Goal: Task Accomplishment & Management: Manage account settings

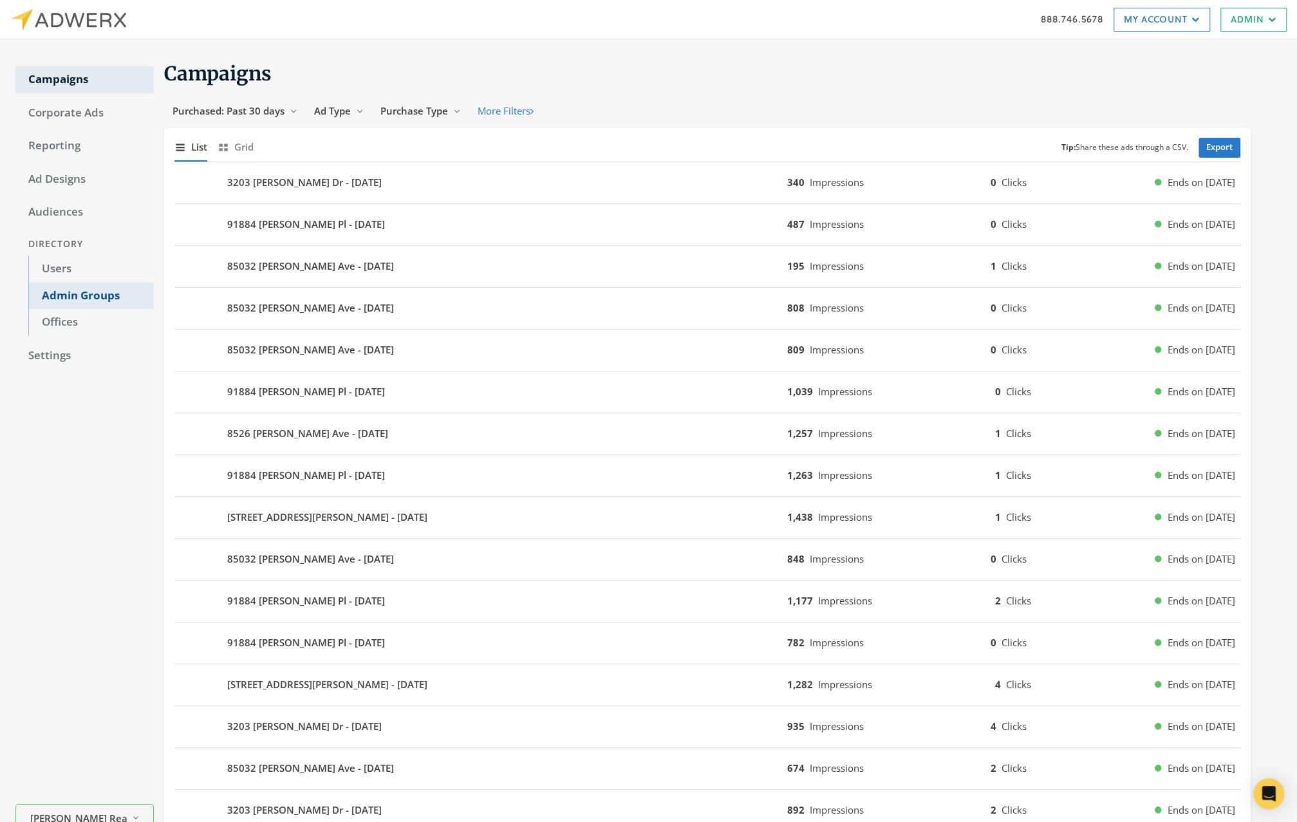
click at [91, 284] on link "Admin Groups" at bounding box center [91, 296] width 126 height 27
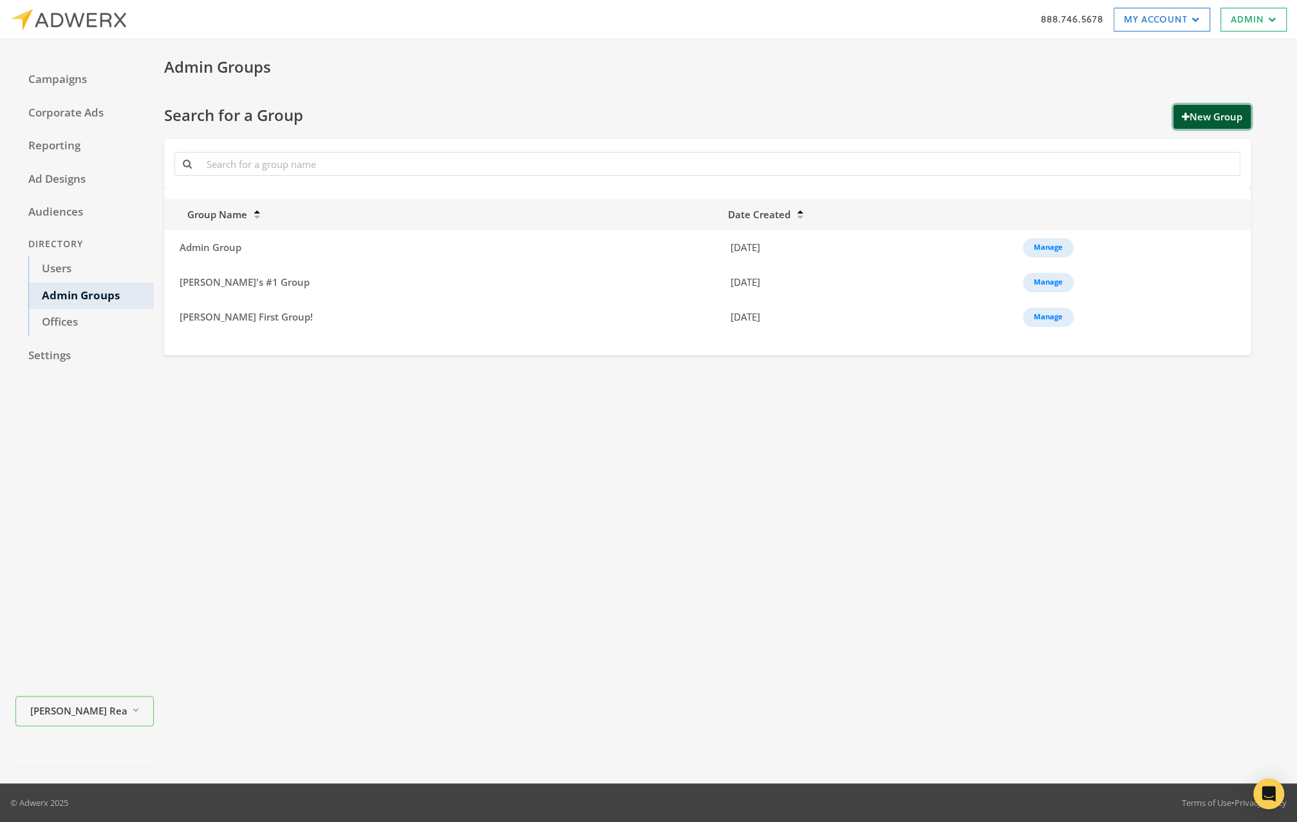
click at [1203, 118] on button "New Group" at bounding box center [1211, 117] width 77 height 24
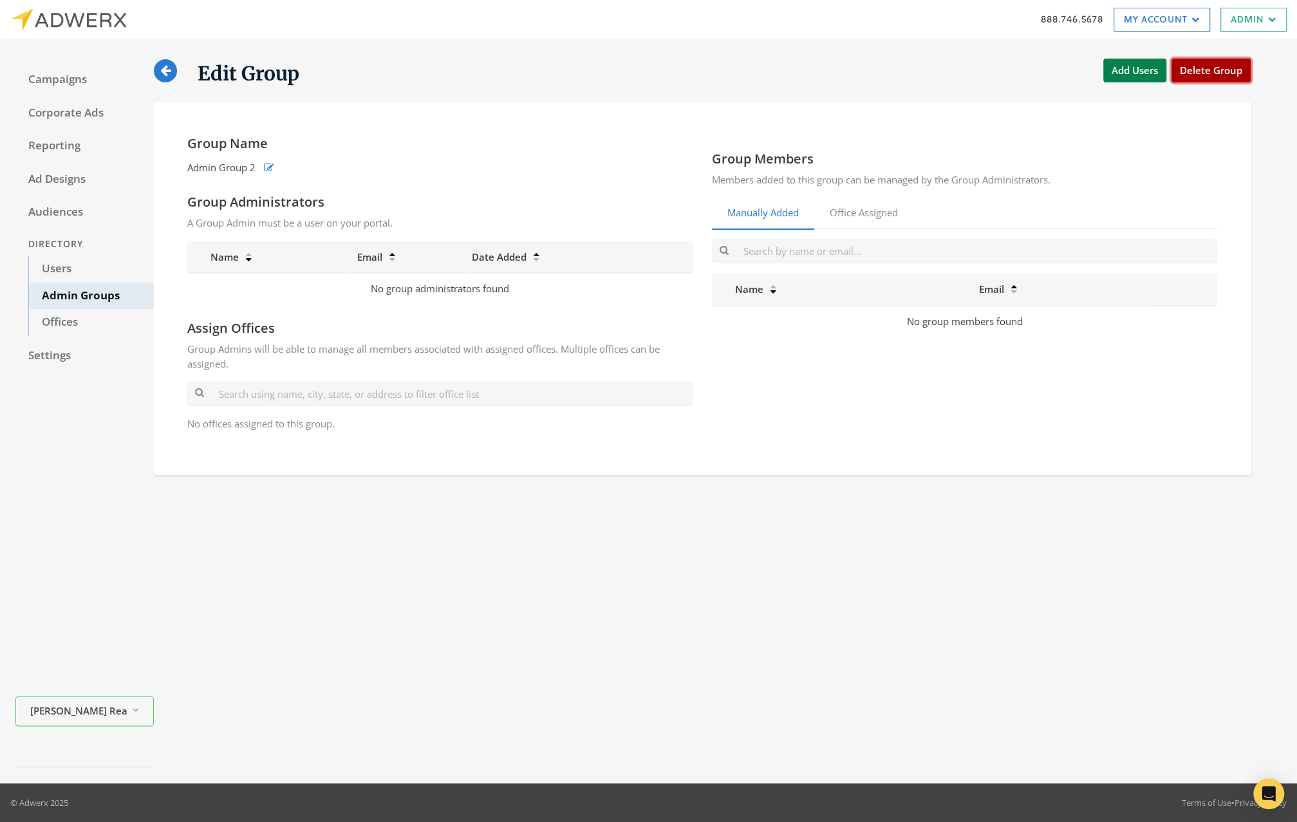
click at [1239, 74] on button "Delete Group" at bounding box center [1210, 71] width 79 height 24
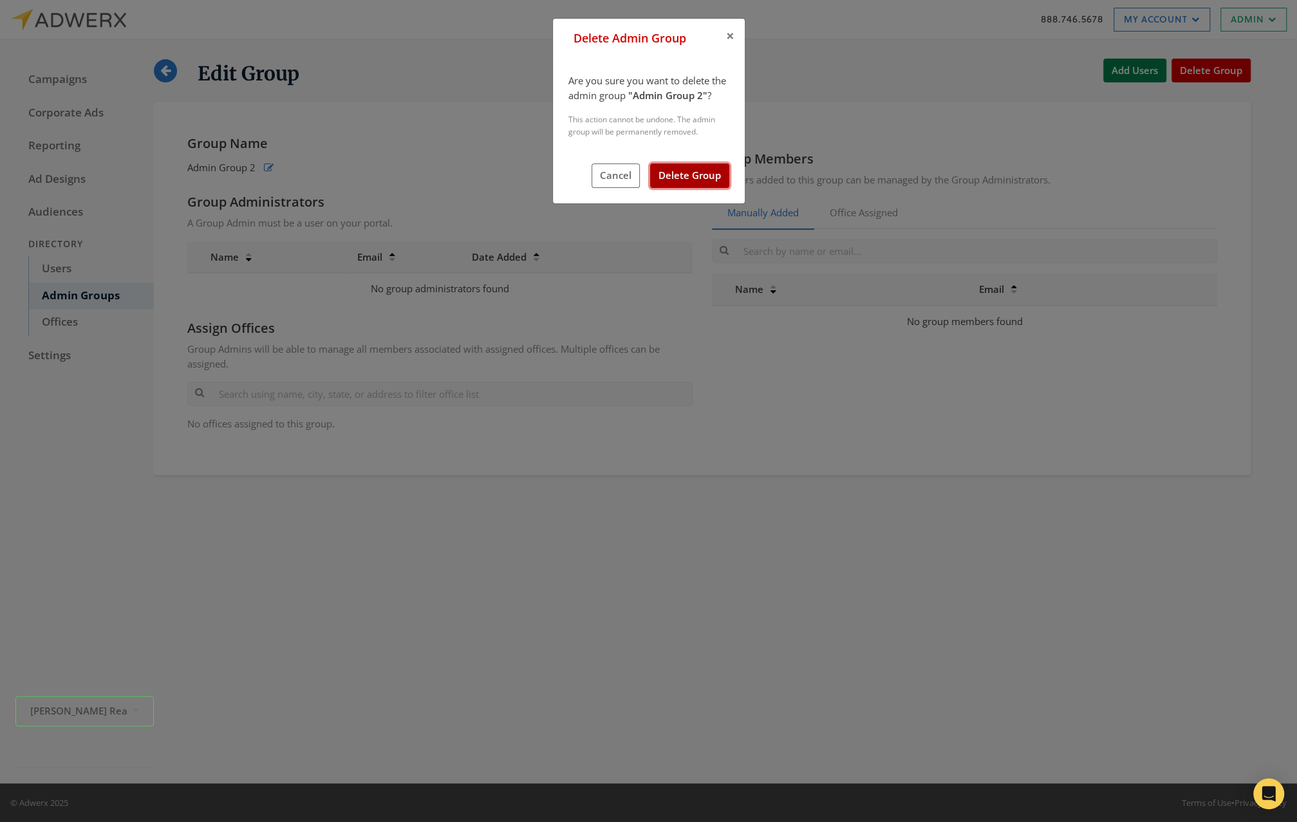
click at [693, 171] on button "Delete Group" at bounding box center [689, 175] width 79 height 24
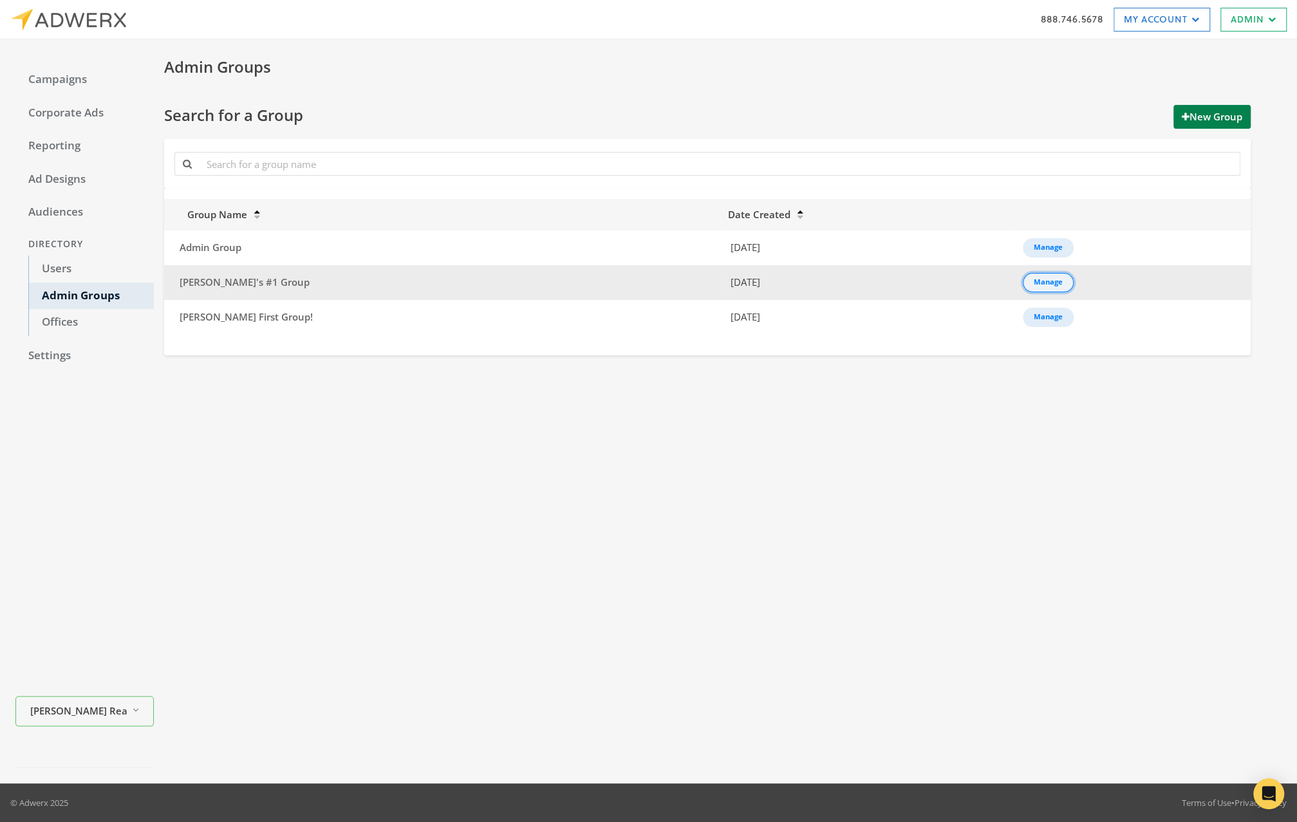
click at [1034, 282] on div "Manage" at bounding box center [1048, 282] width 29 height 1
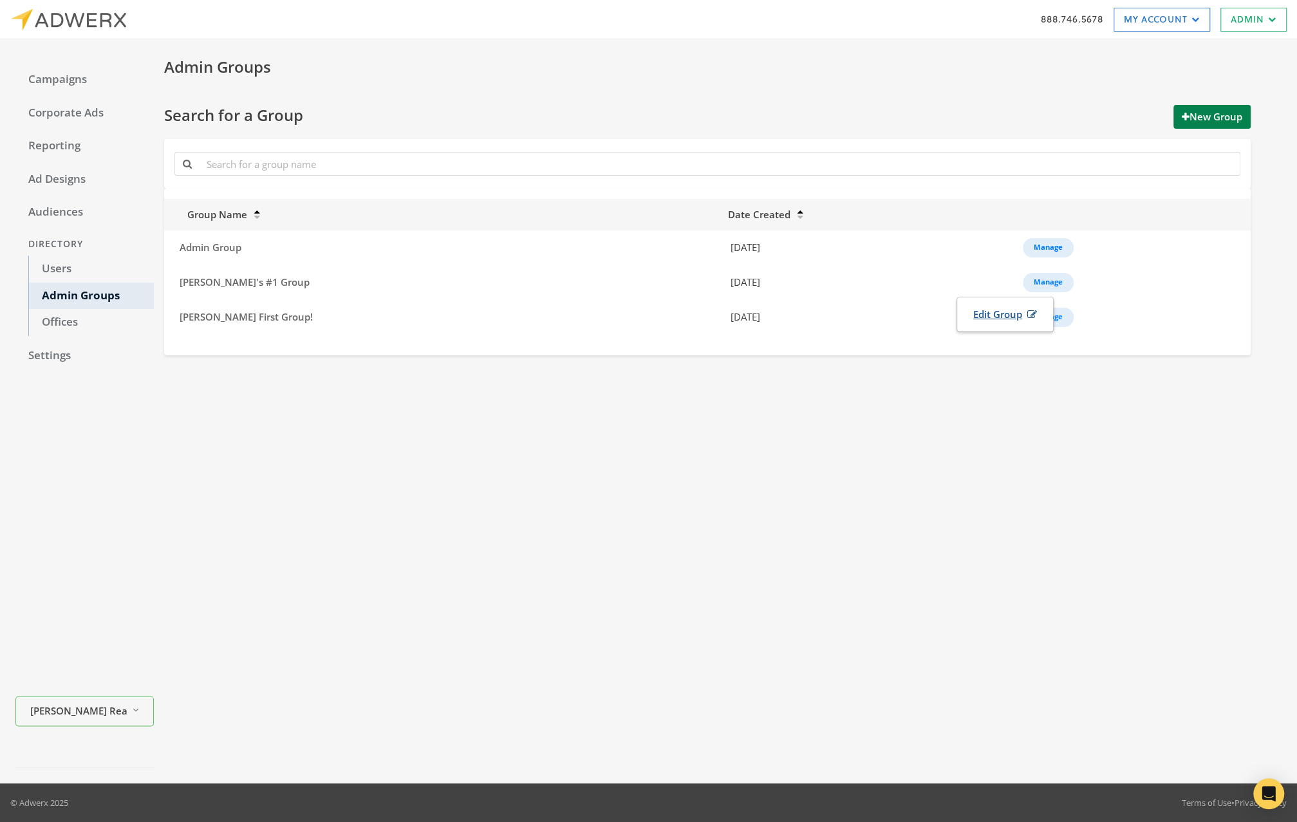
click at [1007, 312] on link "Edit Group" at bounding box center [1005, 314] width 80 height 24
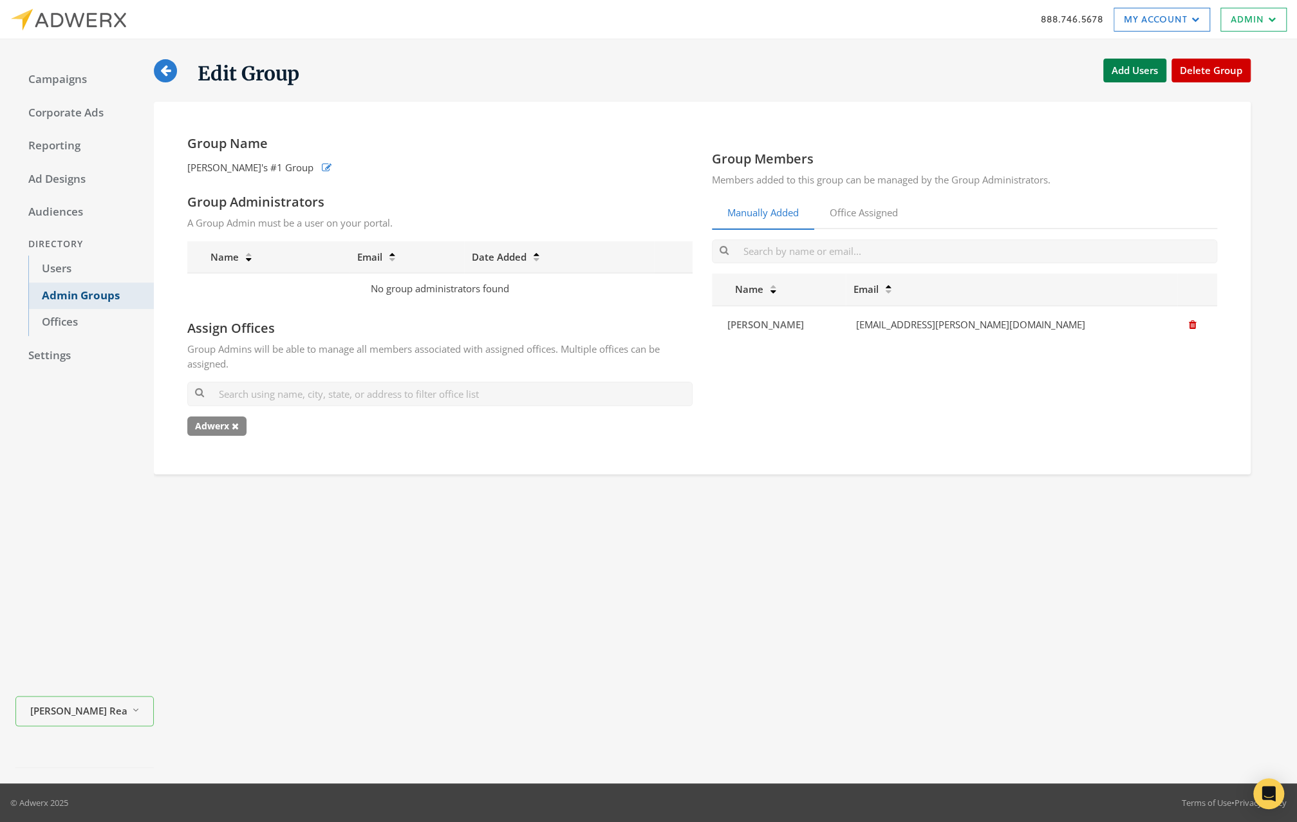
click at [103, 302] on link "Admin Groups" at bounding box center [91, 296] width 126 height 27
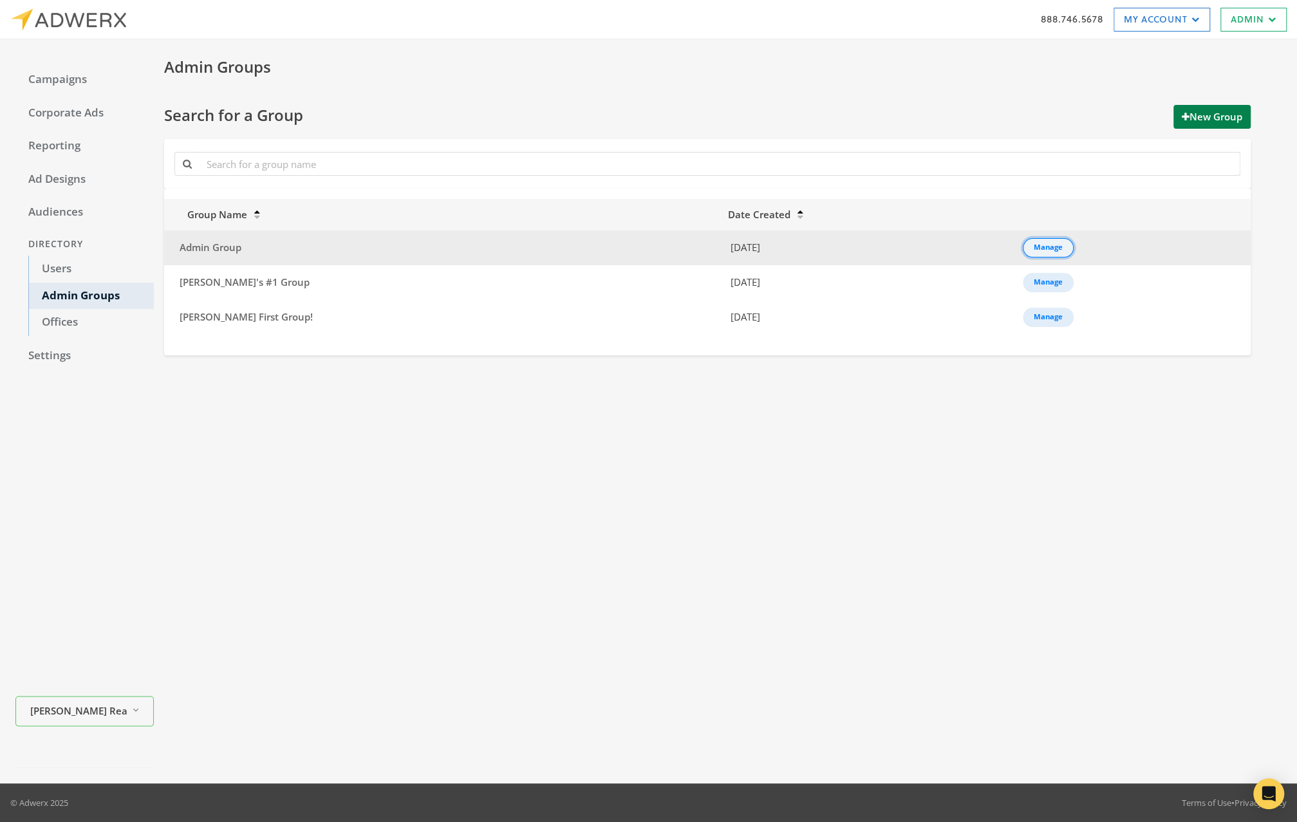
click at [1034, 247] on div "Manage" at bounding box center [1048, 247] width 29 height 1
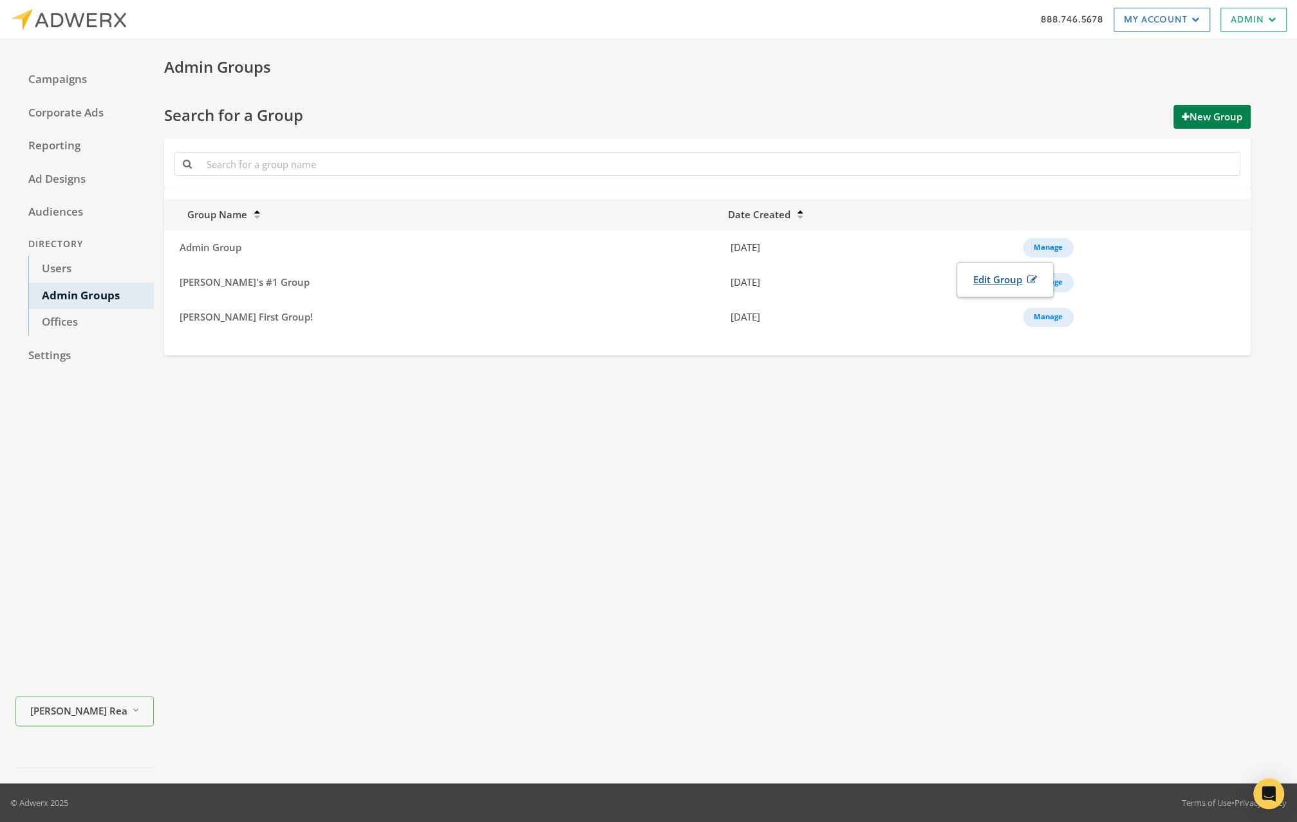
click at [1018, 275] on link "Edit Group" at bounding box center [1005, 280] width 80 height 24
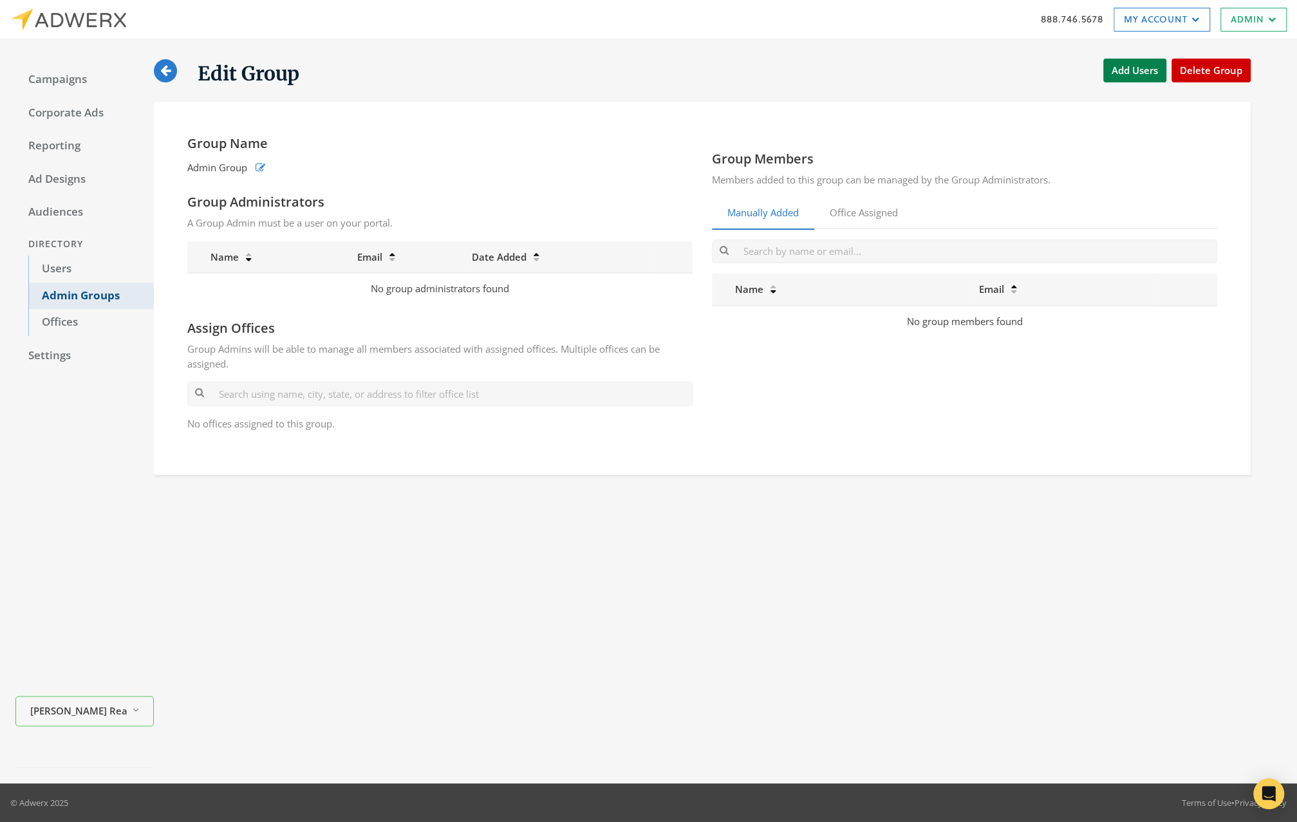
click at [84, 292] on link "Admin Groups" at bounding box center [91, 296] width 126 height 27
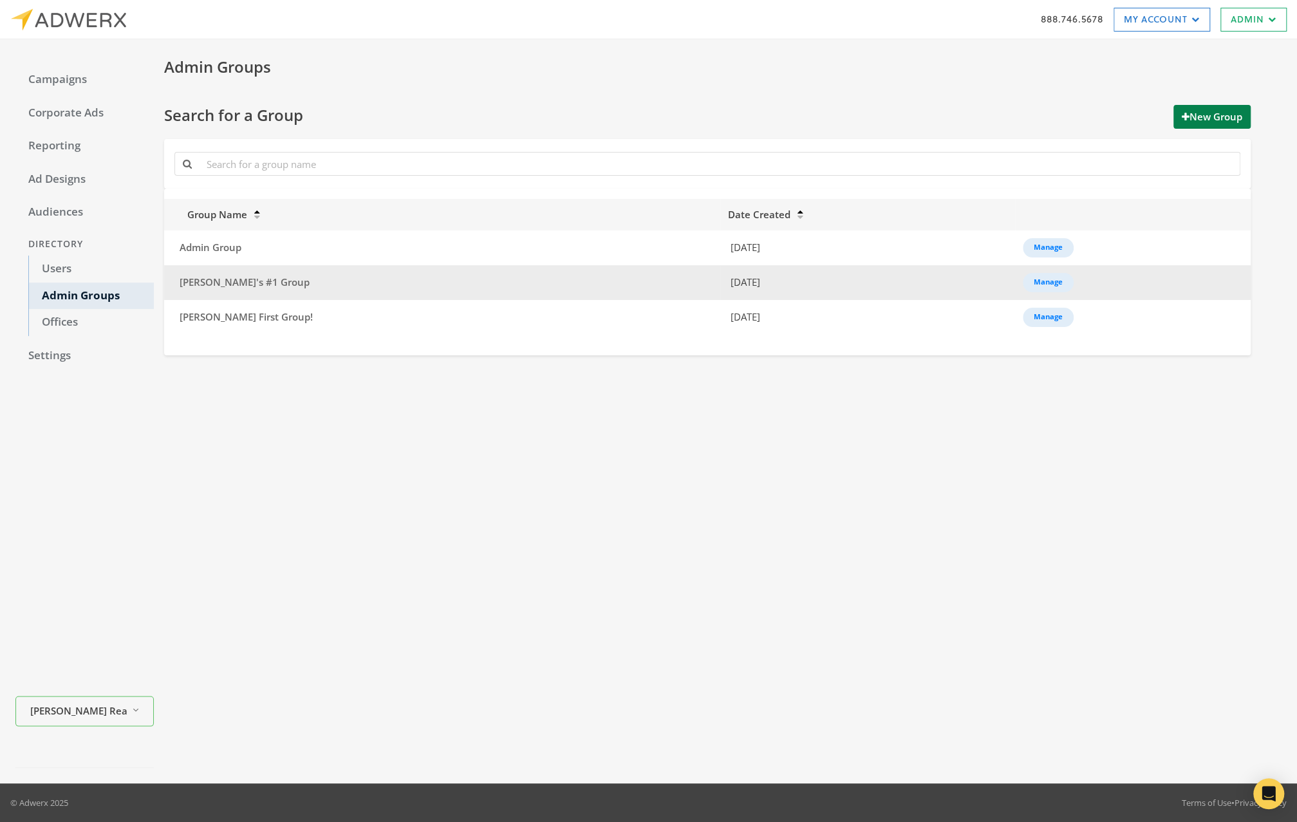
drag, startPoint x: 222, startPoint y: 283, endPoint x: 610, endPoint y: 272, distance: 388.2
click at [237, 282] on span "[PERSON_NAME]'s #1 Group" at bounding box center [245, 281] width 130 height 13
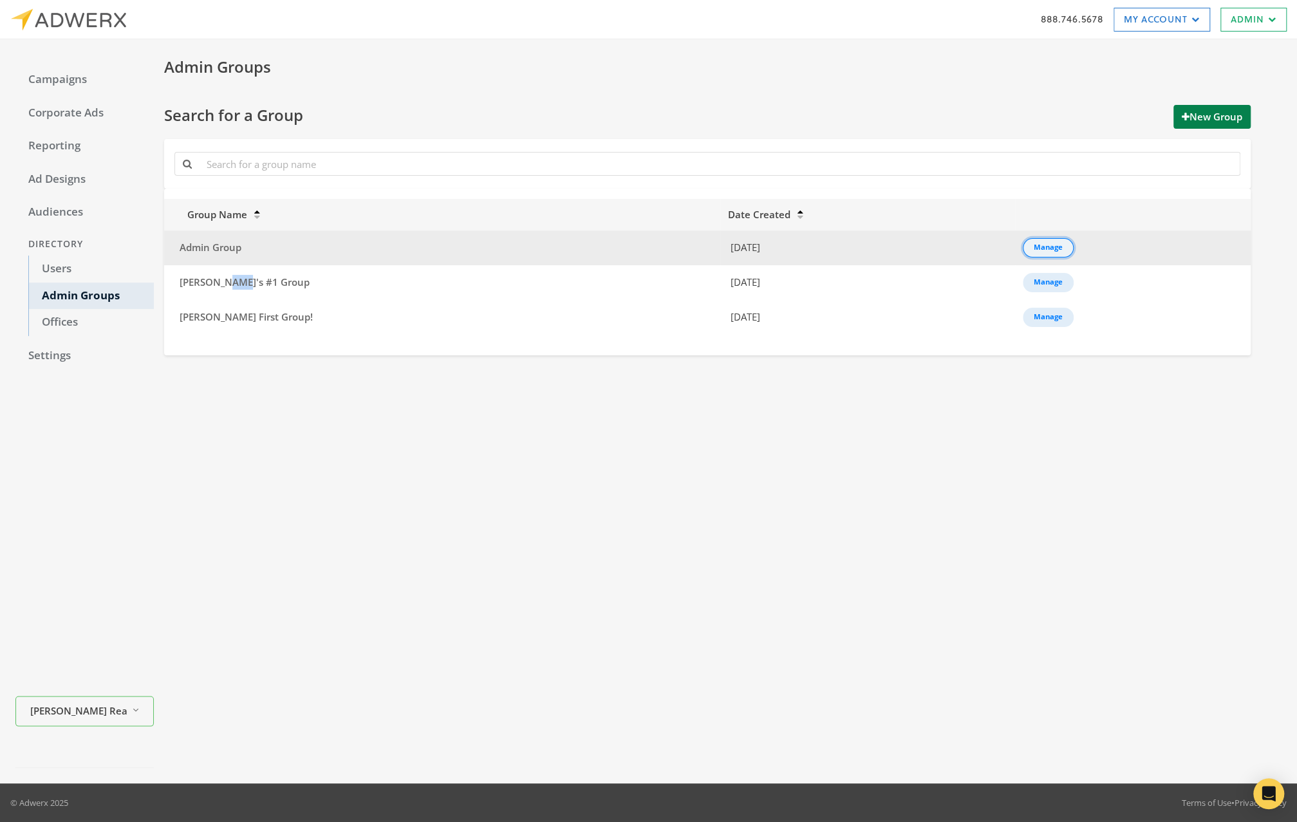
click at [1034, 247] on div "Manage" at bounding box center [1048, 247] width 29 height 1
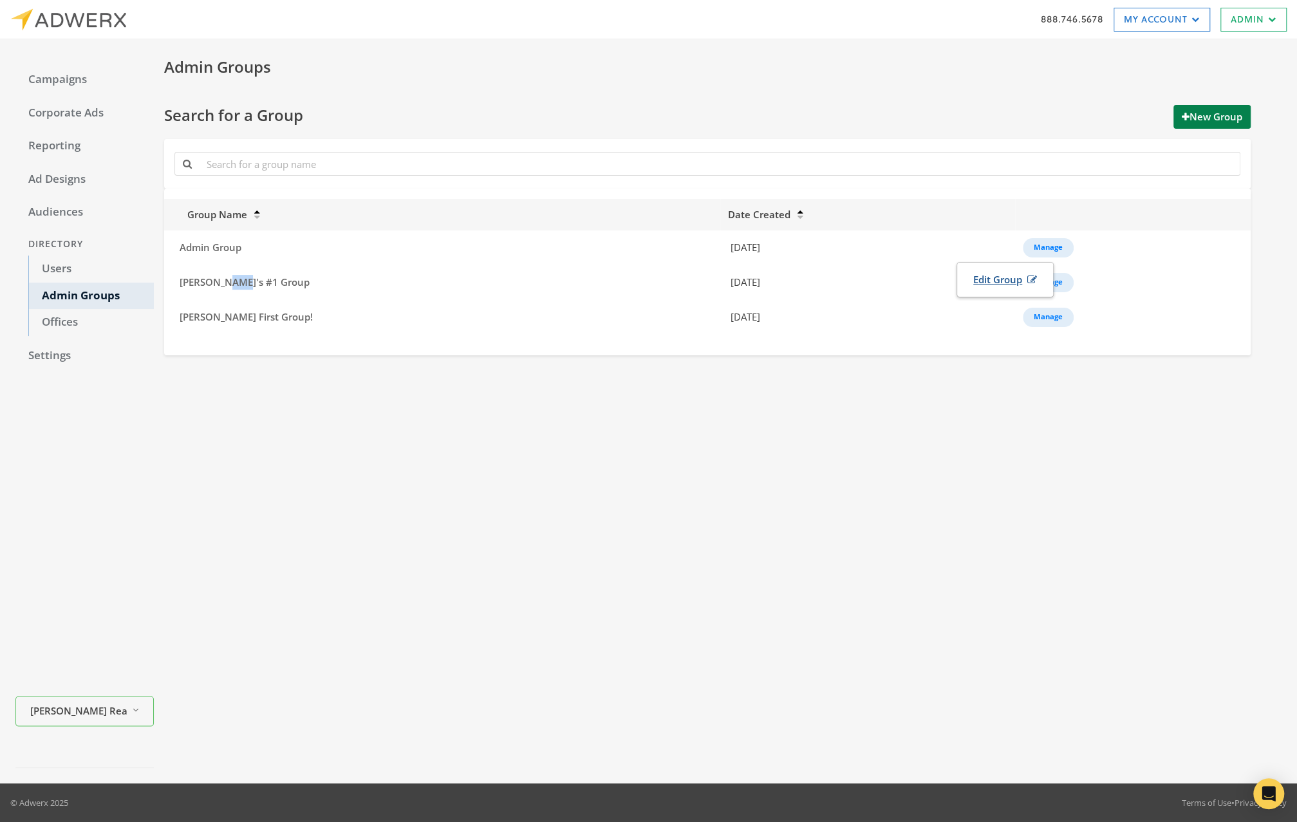
click at [1010, 274] on link "Edit Group" at bounding box center [1005, 280] width 80 height 24
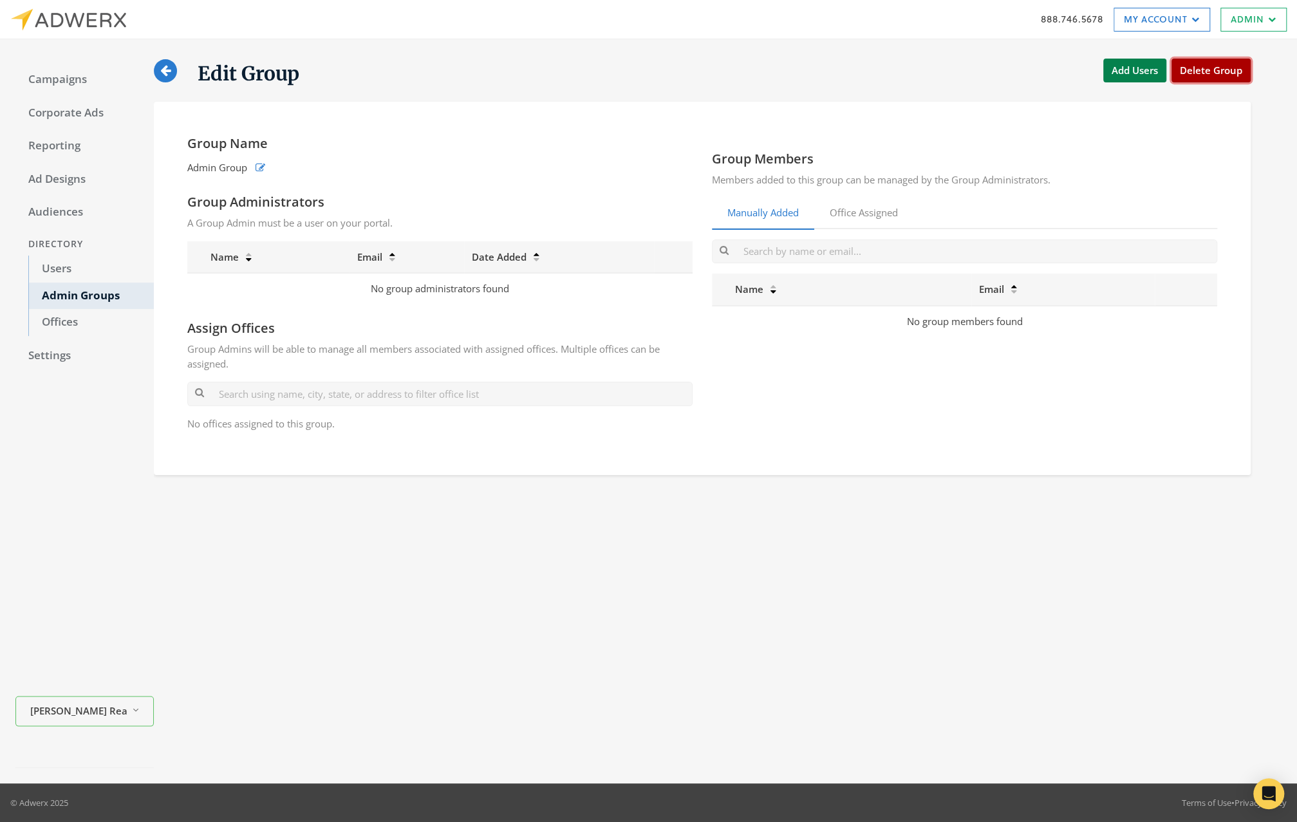
click at [1229, 74] on button "Delete Group" at bounding box center [1210, 71] width 79 height 24
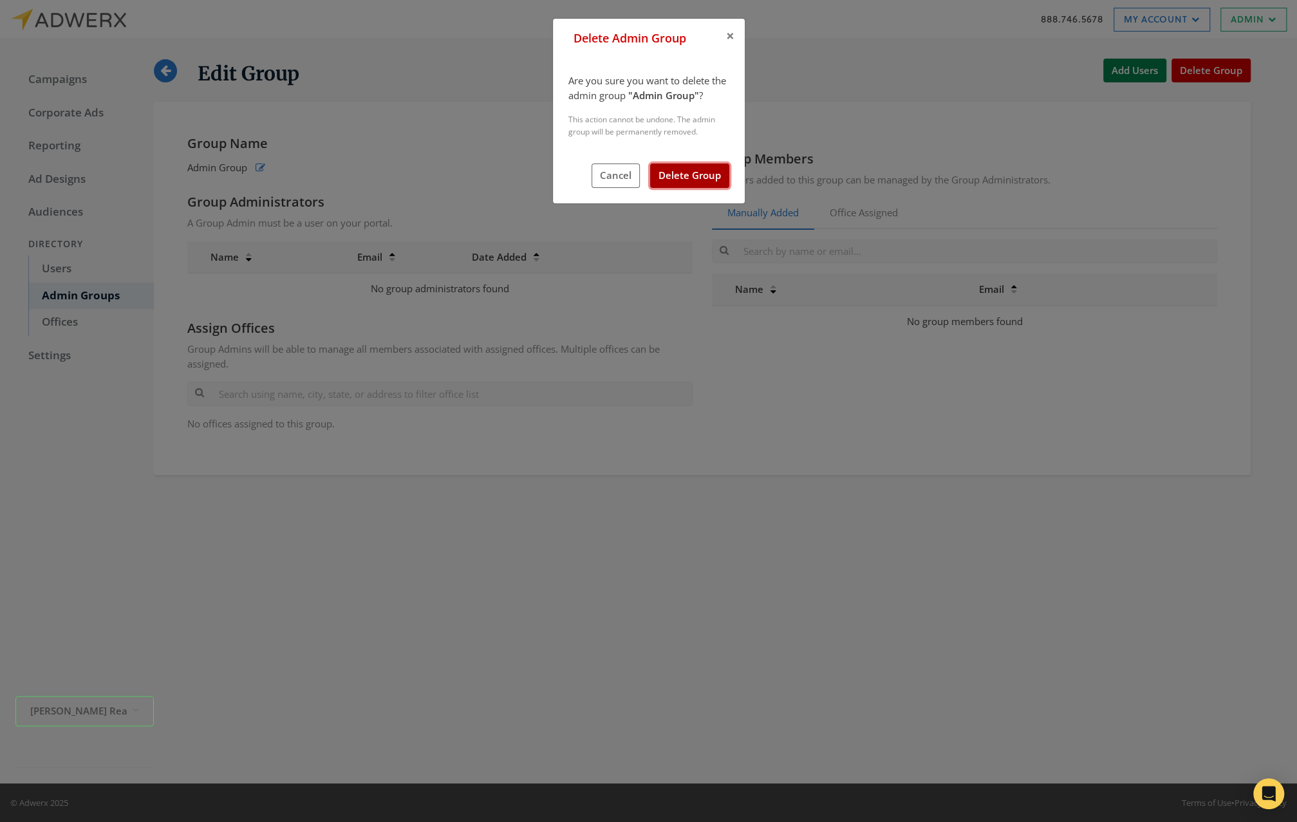
click at [712, 181] on button "Delete Group" at bounding box center [689, 175] width 79 height 24
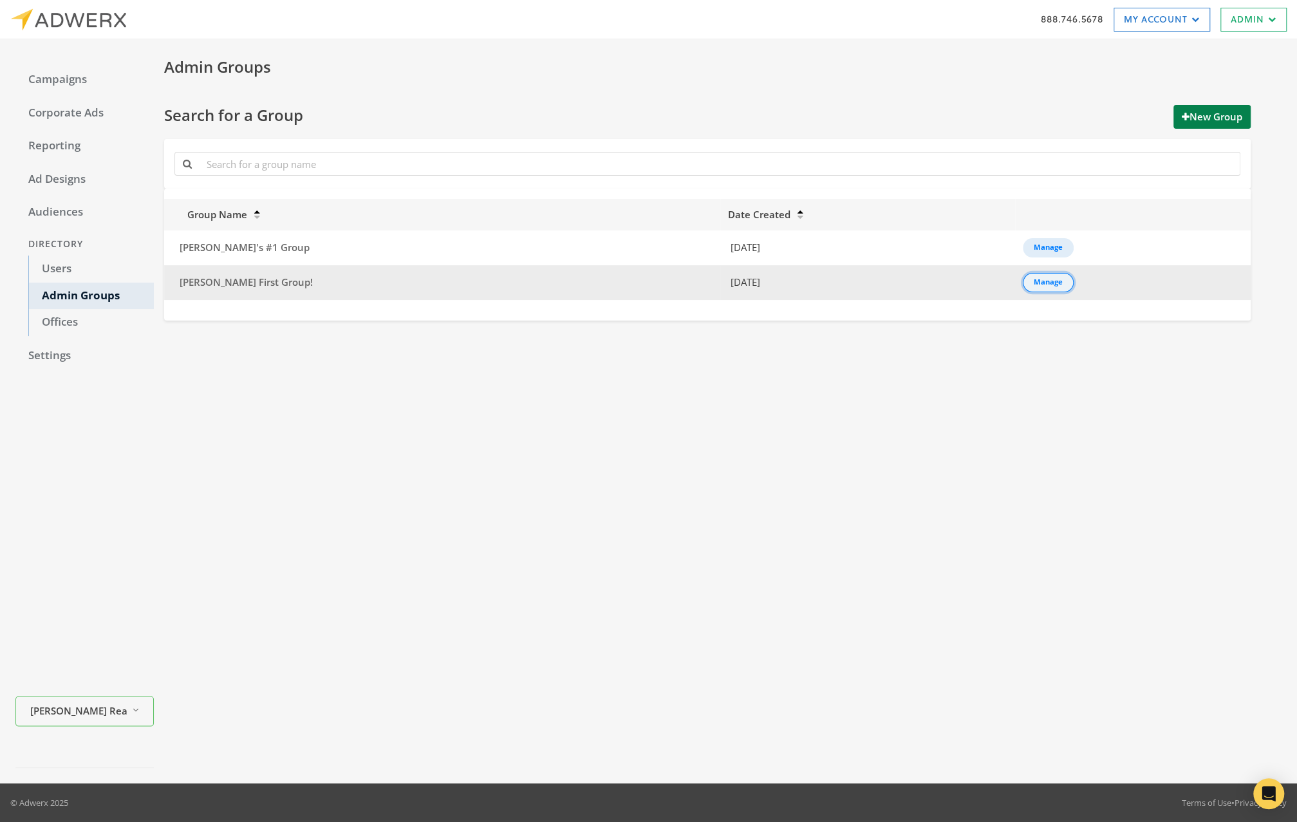
click at [1034, 283] on div "Manage" at bounding box center [1048, 282] width 29 height 1
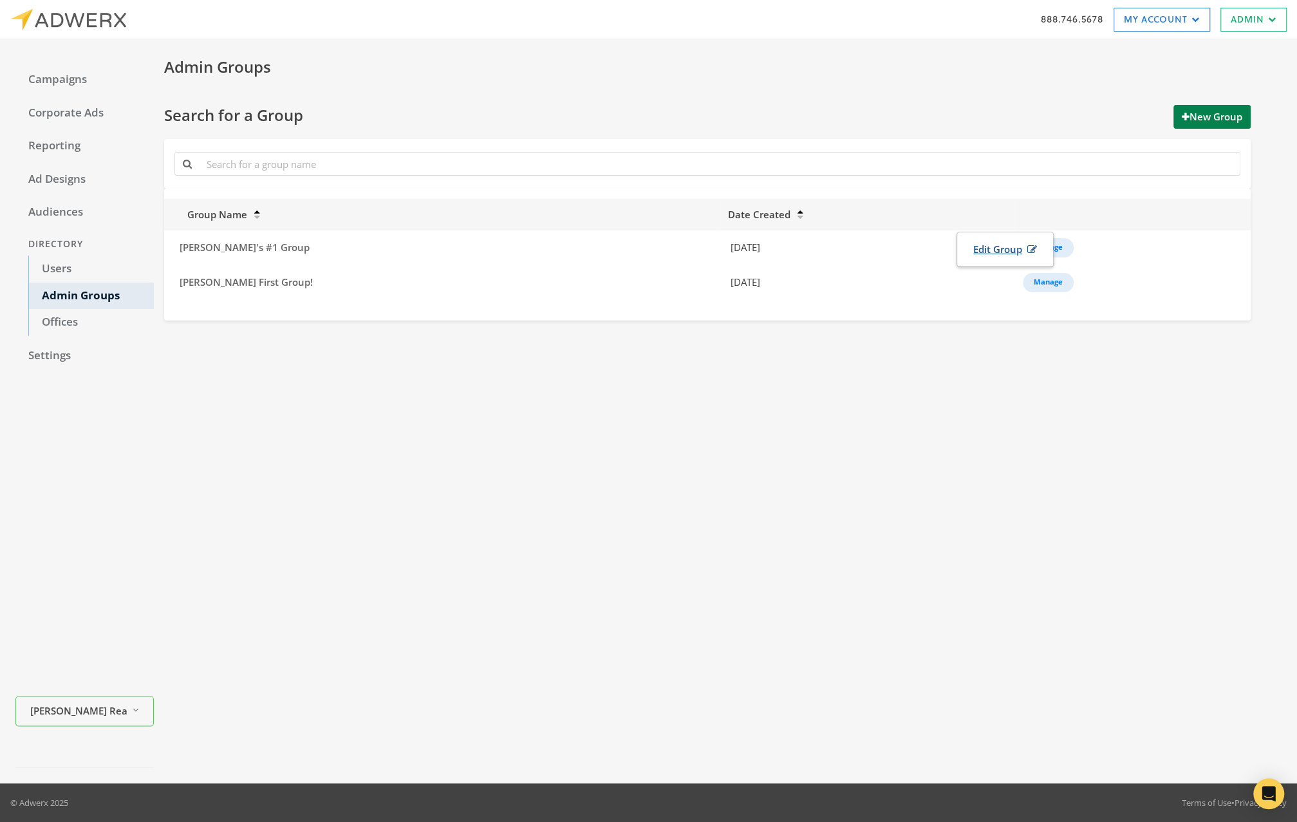
click at [995, 244] on link "Edit Group" at bounding box center [1005, 249] width 80 height 24
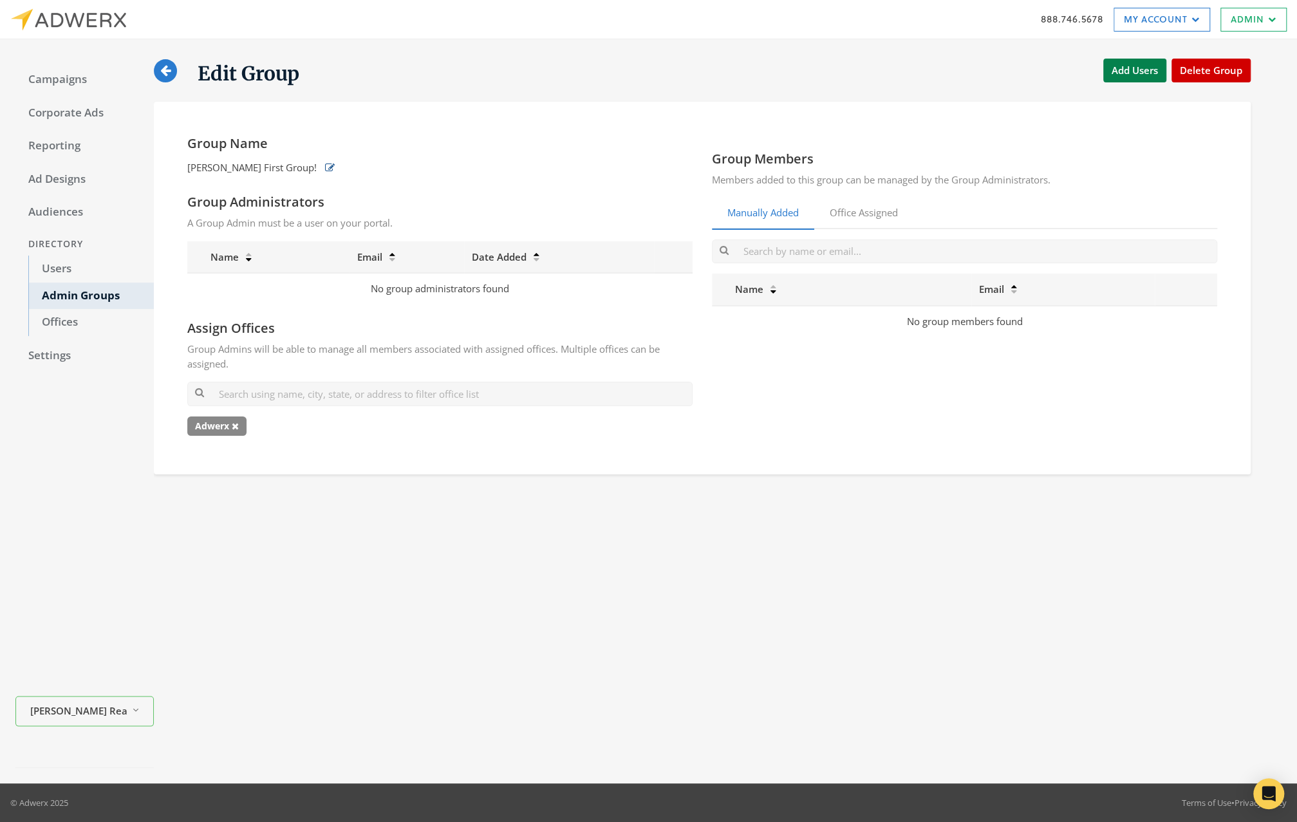
click at [325, 166] on icon "button" at bounding box center [330, 168] width 10 height 10
click at [333, 174] on input "[PERSON_NAME] First Group!" at bounding box center [315, 169] width 257 height 25
type input "[PERSON_NAME] First Group!"
drag, startPoint x: 483, startPoint y: 168, endPoint x: 497, endPoint y: 189, distance: 24.6
click at [484, 169] on icon "button" at bounding box center [483, 170] width 8 height 10
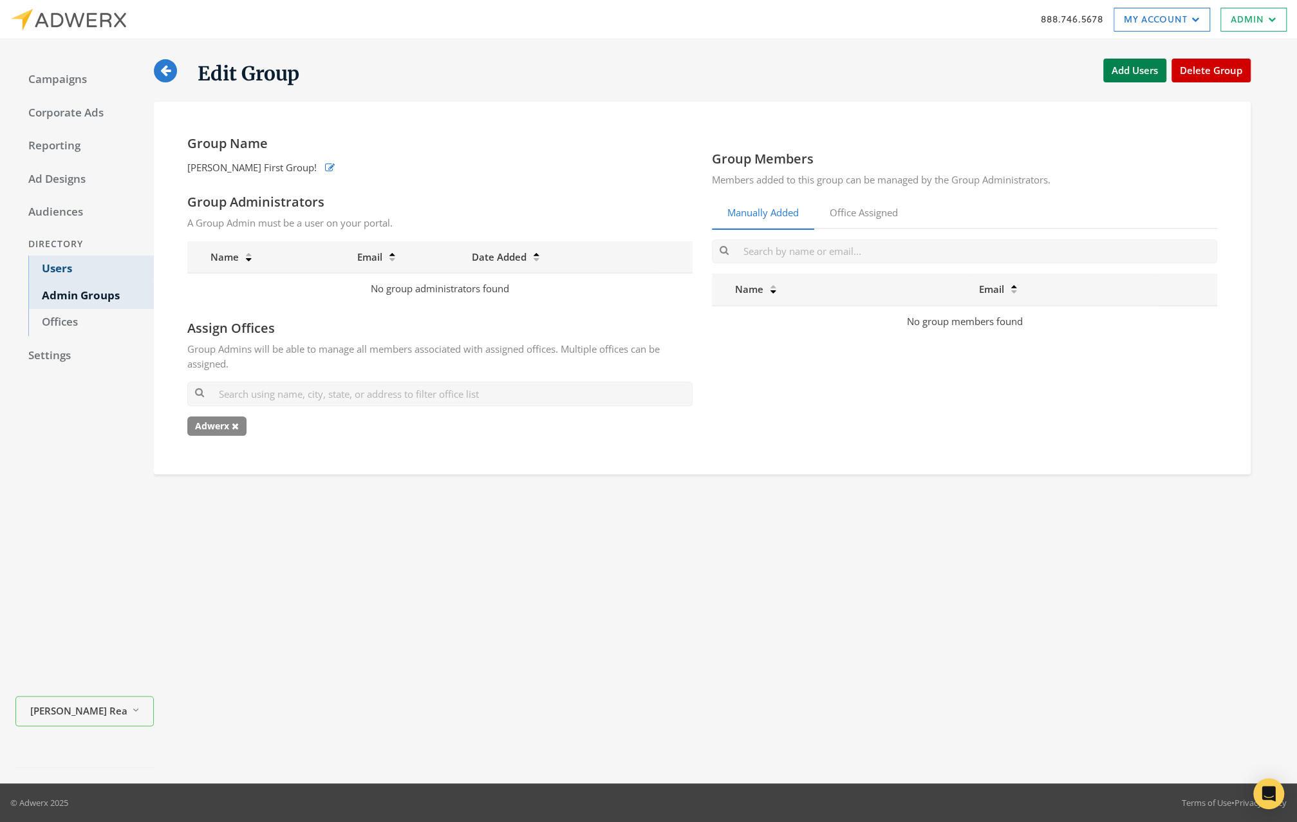
click at [70, 261] on link "Users" at bounding box center [91, 269] width 126 height 27
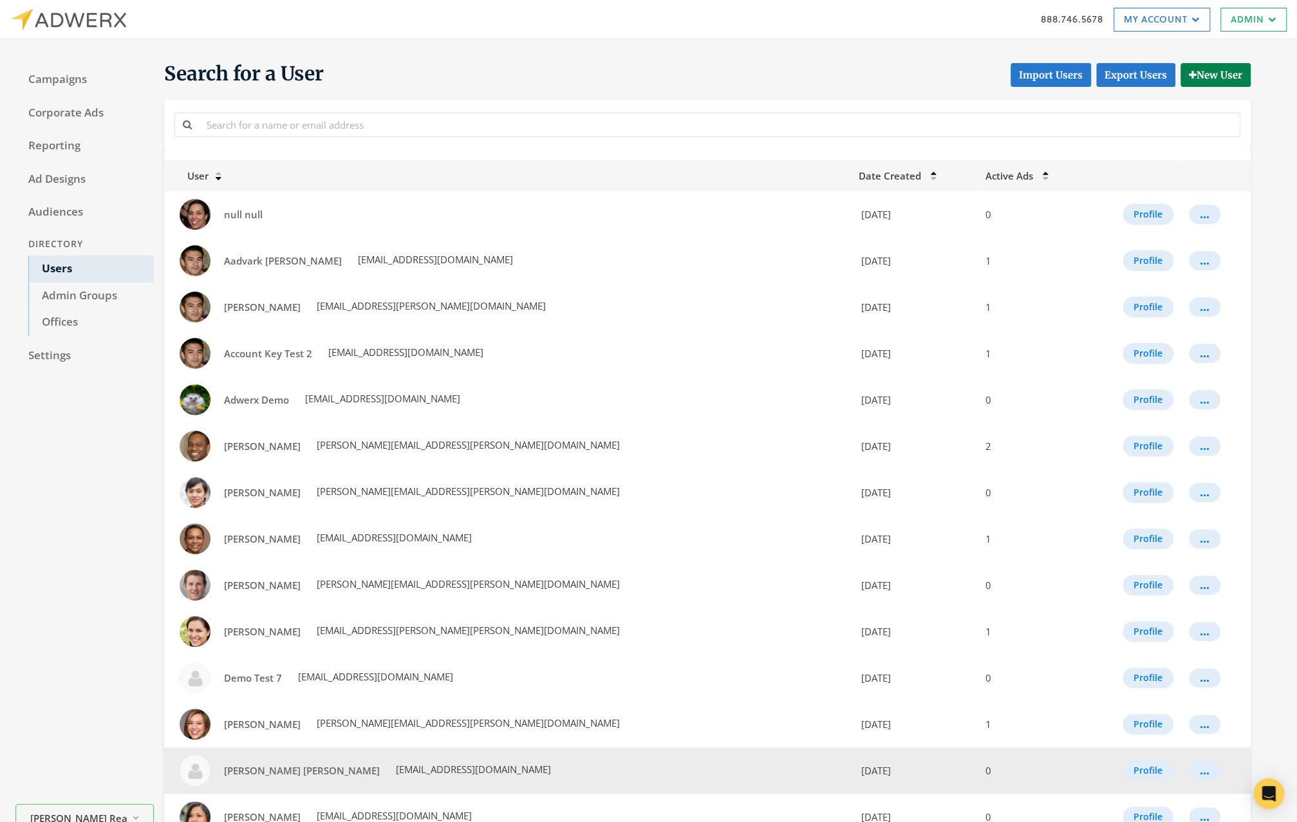
scroll to position [393, 0]
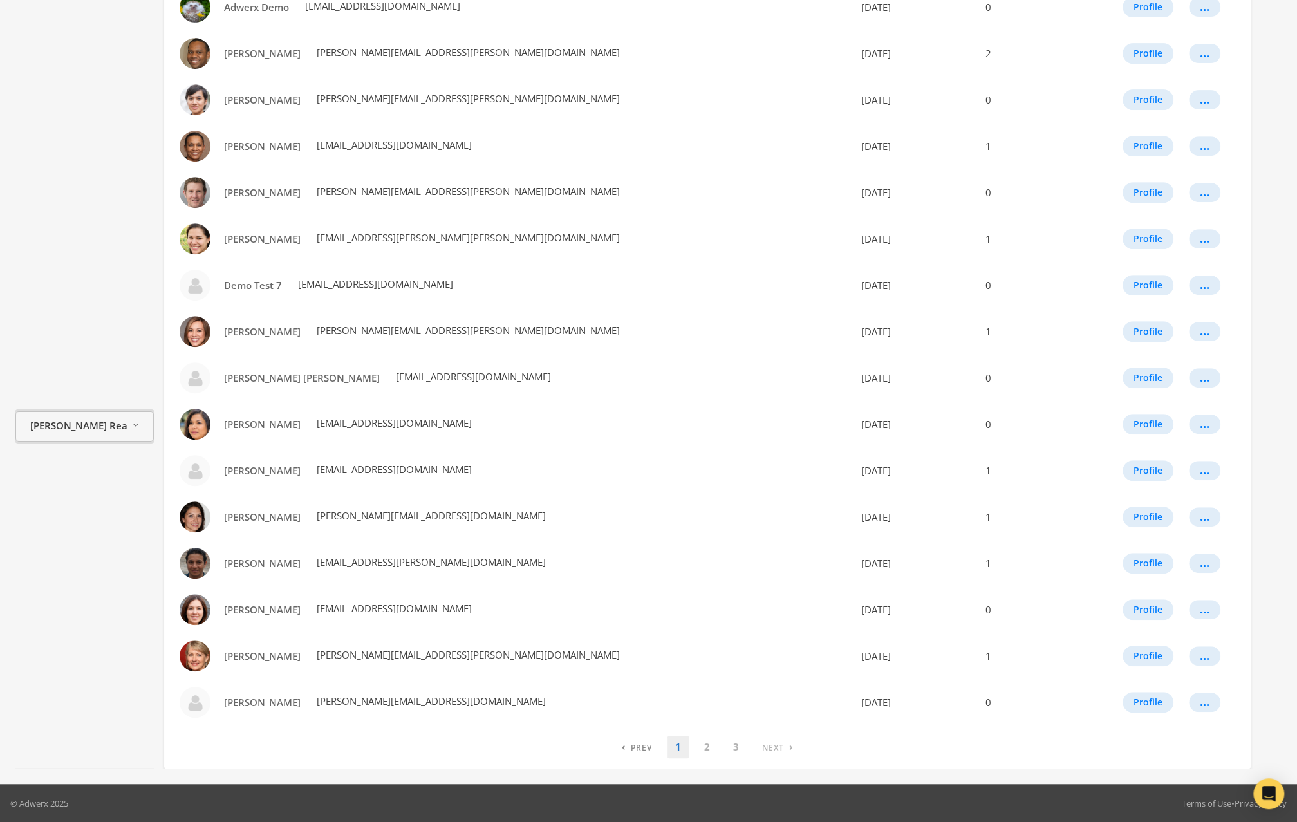
click at [107, 426] on span "[PERSON_NAME] Realty" at bounding box center [78, 425] width 97 height 15
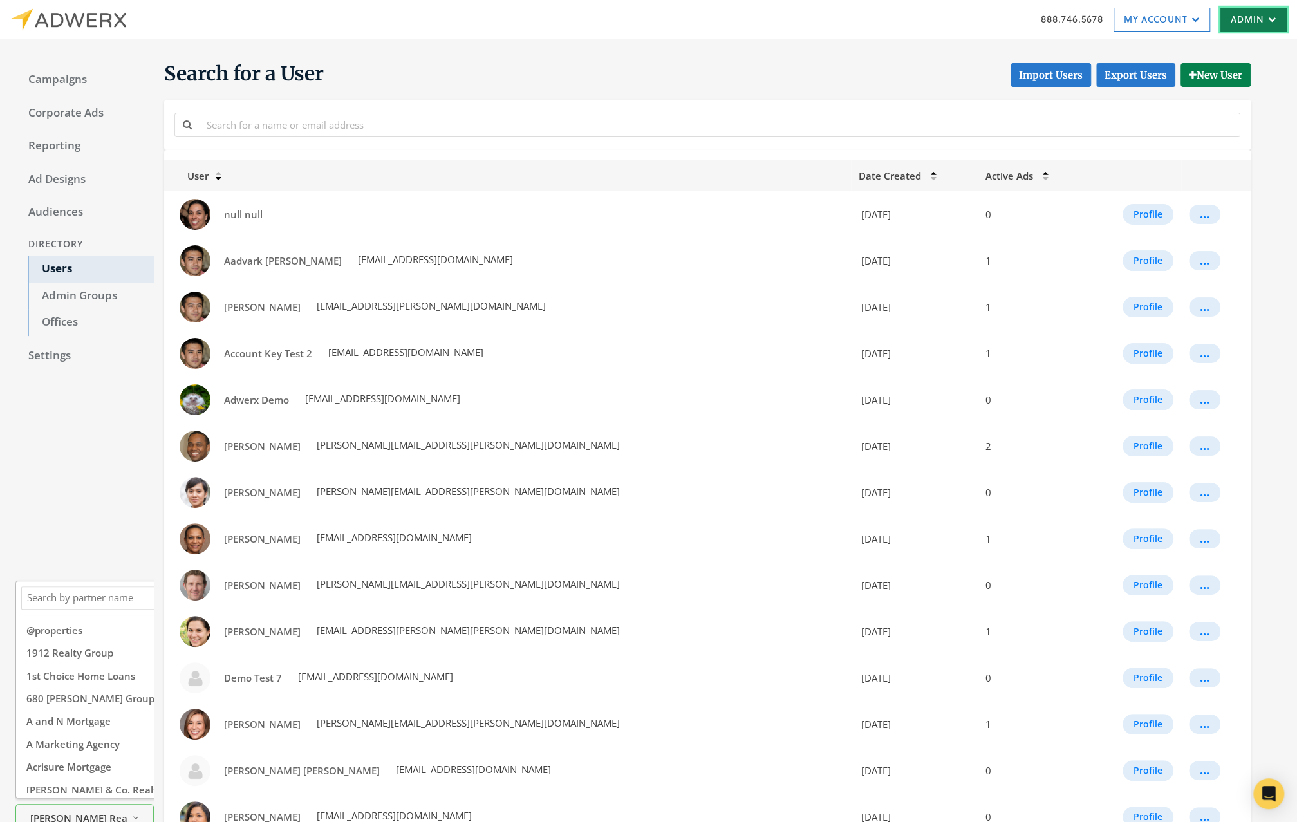
click at [1253, 23] on link "Admin" at bounding box center [1253, 20] width 66 height 24
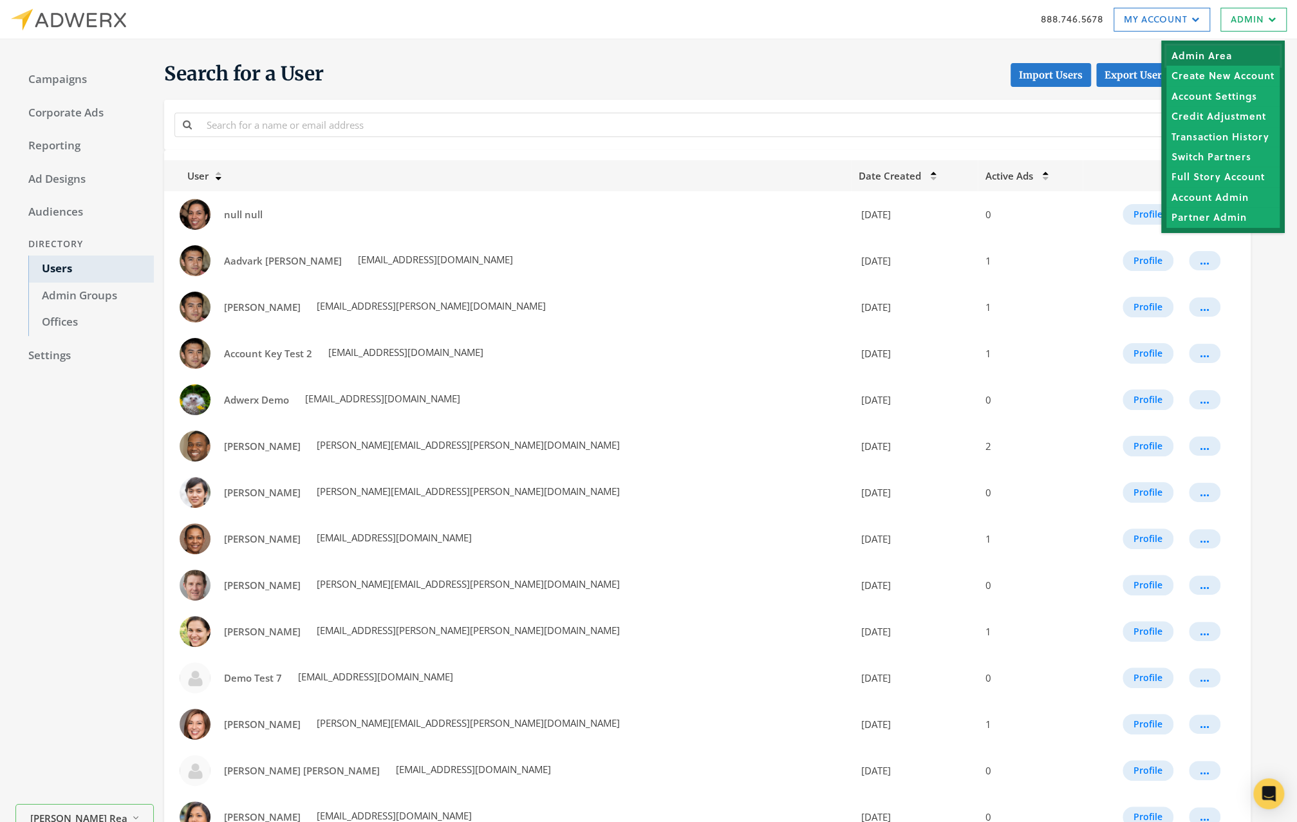
click at [1204, 58] on link "Admin Area" at bounding box center [1222, 56] width 113 height 20
